Goal: Find specific page/section: Find specific page/section

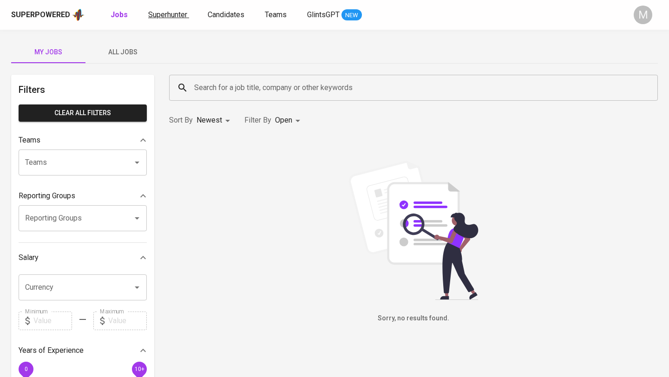
click at [175, 16] on span "Superhunter" at bounding box center [167, 14] width 39 height 9
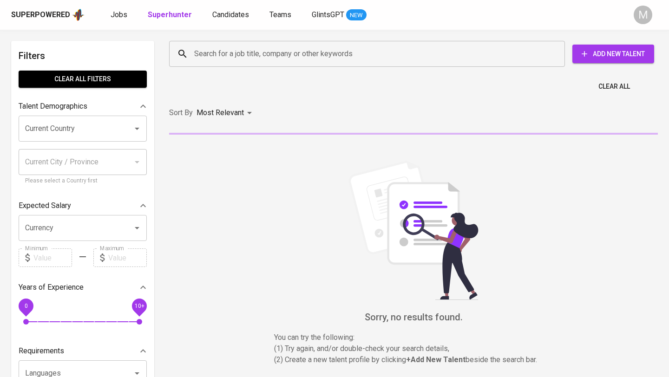
click at [247, 48] on input "Search for a job title, company or other keywords" at bounding box center [369, 54] width 355 height 18
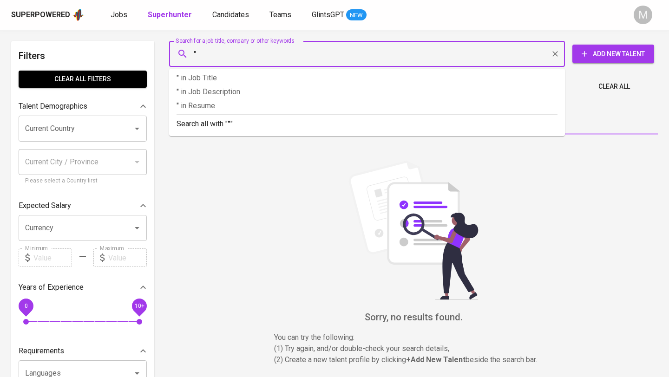
paste input "RIA DESFIROSA PALUMBUNG"
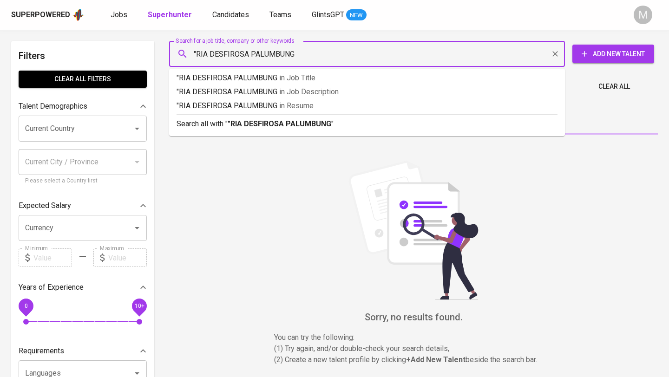
type input ""RIA DESFIROSA PALUMBUNG""
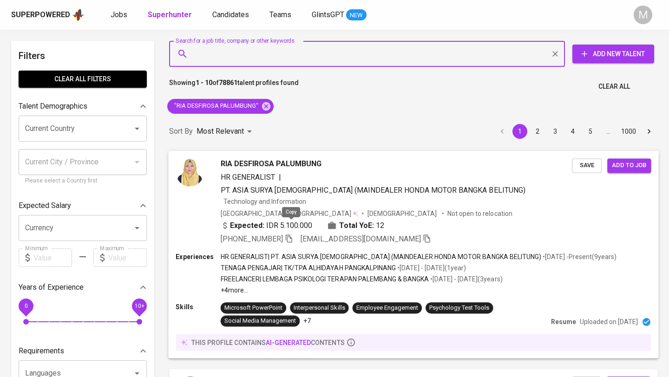
click at [292, 235] on icon "button" at bounding box center [289, 239] width 7 height 8
